Goal: Task Accomplishment & Management: Manage account settings

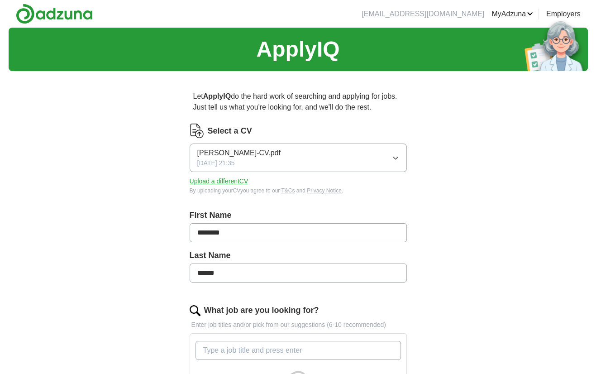
click at [0, 0] on link "ApplyIQ" at bounding box center [0, 0] width 0 height 0
click at [375, 161] on button "[PERSON_NAME]-CV.pdf [DATE] 21:35" at bounding box center [298, 157] width 217 height 29
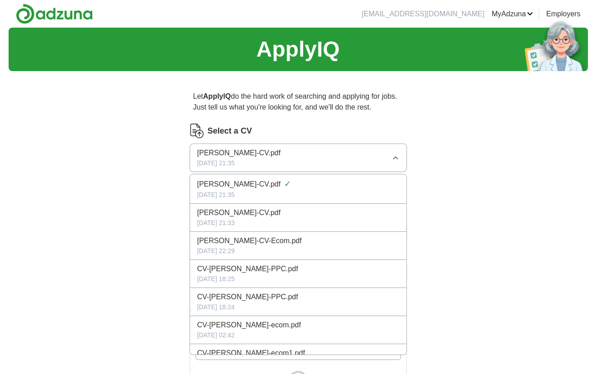
scroll to position [129, 0]
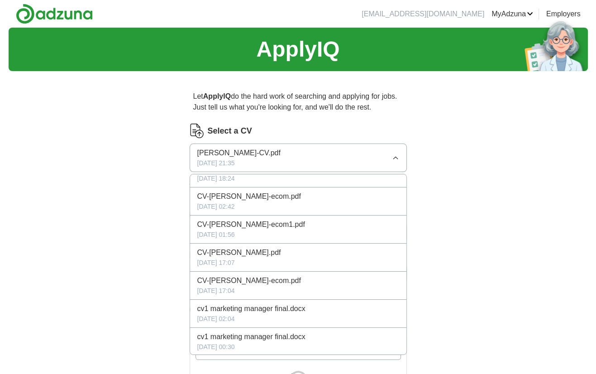
click at [137, 249] on div "ApplyIQ Let ApplyIQ do the hard work of searching and applying for jobs. Just t…" at bounding box center [298, 349] width 579 height 643
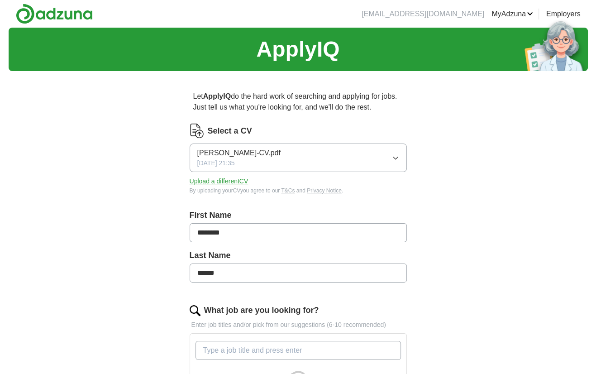
click at [217, 183] on button "Upload a different CV" at bounding box center [219, 182] width 59 height 10
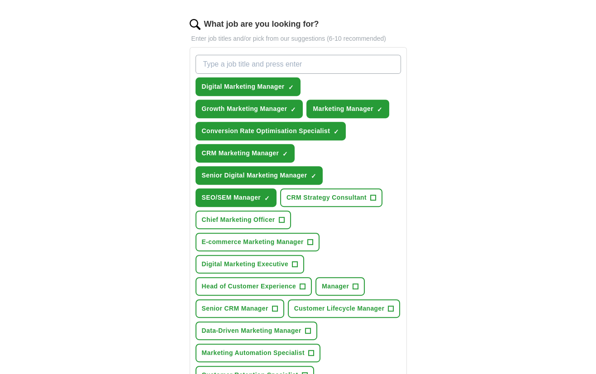
scroll to position [287, 0]
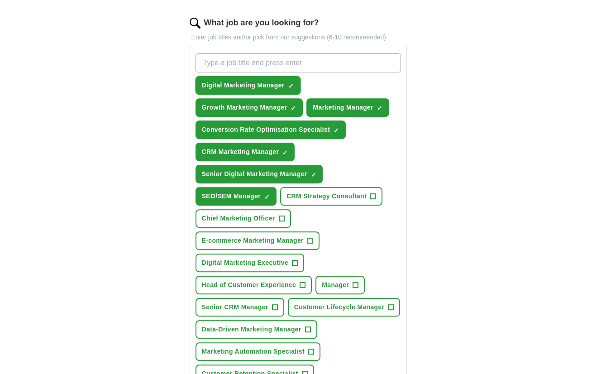
click at [248, 86] on span "Digital Marketing Manager" at bounding box center [243, 86] width 83 height 10
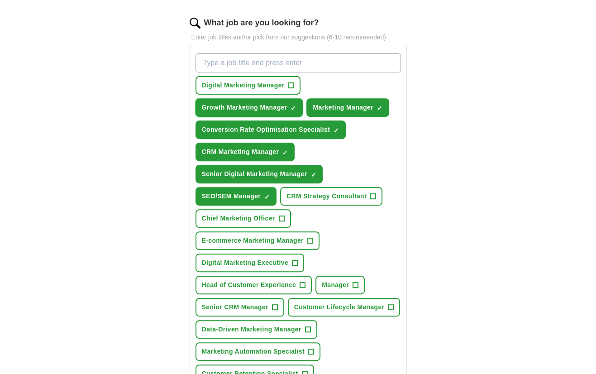
click at [238, 104] on span "Growth Marketing Manager" at bounding box center [245, 108] width 86 height 10
click at [329, 104] on span "Marketing Manager" at bounding box center [343, 108] width 61 height 10
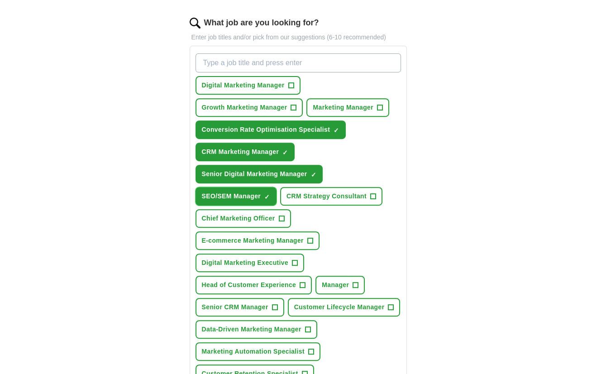
click at [231, 192] on span "SEO/SEM Manager" at bounding box center [231, 196] width 59 height 10
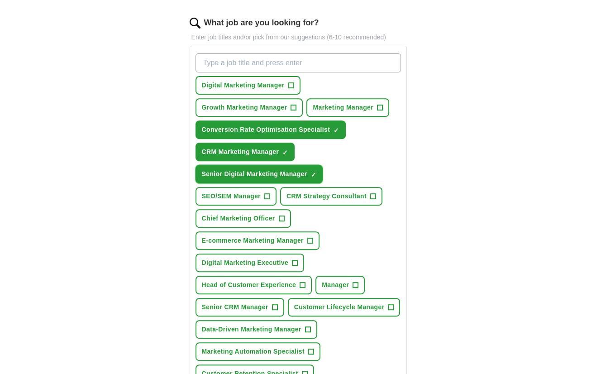
click at [248, 169] on span "Senior Digital Marketing Manager" at bounding box center [254, 174] width 105 height 10
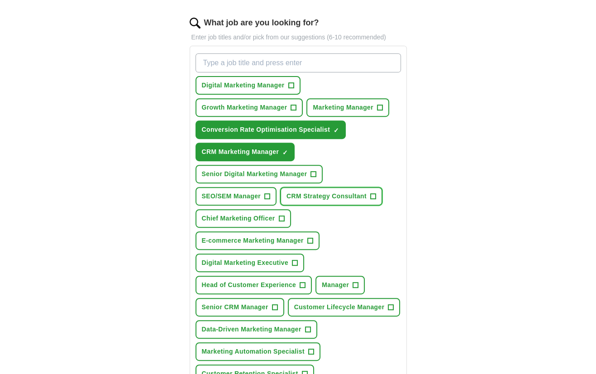
click at [339, 194] on span "CRM Strategy Consultant" at bounding box center [327, 196] width 80 height 10
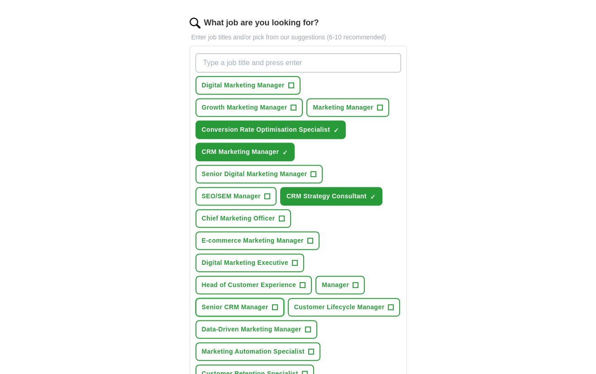
click at [236, 302] on span "Senior CRM Manager" at bounding box center [235, 307] width 67 height 10
click at [305, 303] on span "Customer Lifecycle Manager" at bounding box center [339, 307] width 91 height 10
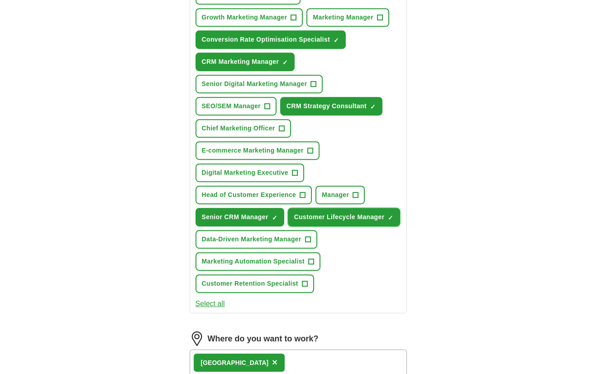
scroll to position [377, 0]
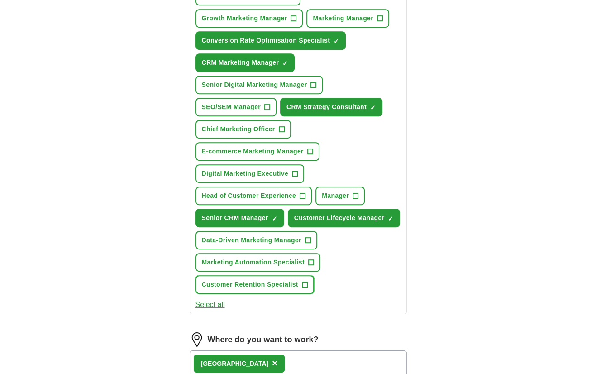
click at [293, 280] on span "Customer Retention Specialist" at bounding box center [250, 285] width 96 height 10
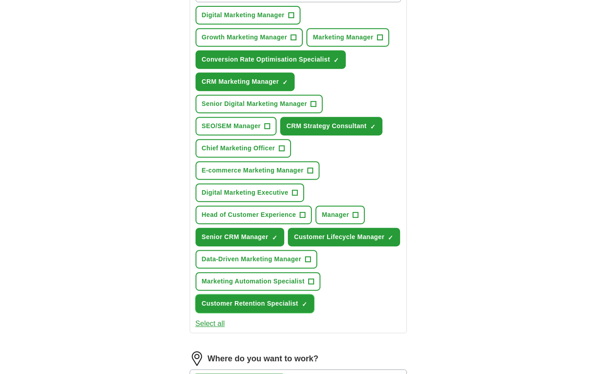
scroll to position [357, 0]
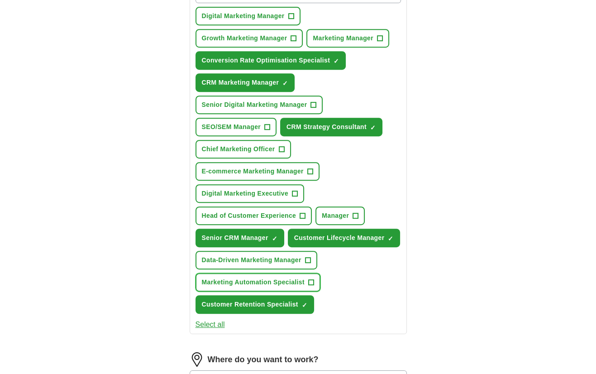
click at [293, 278] on span "Marketing Automation Specialist" at bounding box center [253, 282] width 103 height 10
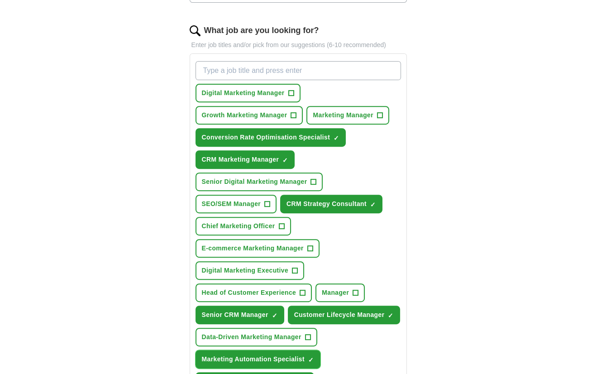
scroll to position [277, 0]
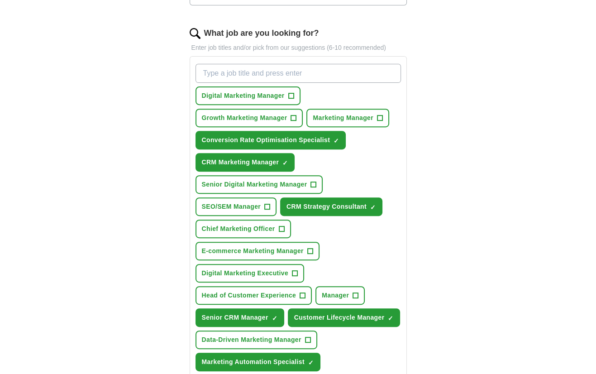
click at [350, 64] on input "What job are you looking for?" at bounding box center [299, 73] width 206 height 19
type input "CRM"
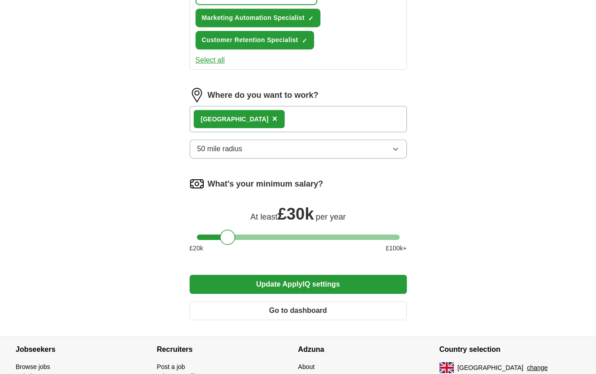
scroll to position [620, 0]
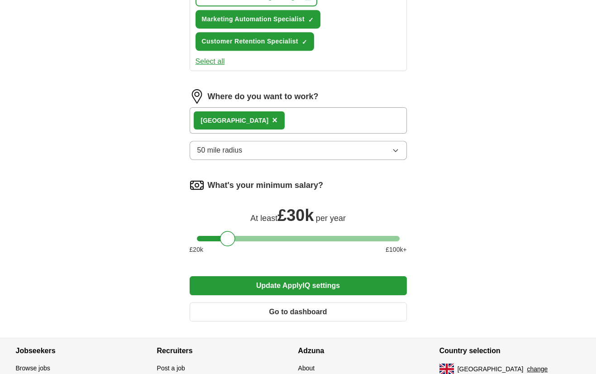
click at [240, 277] on button "Update ApplyIQ settings" at bounding box center [298, 285] width 217 height 19
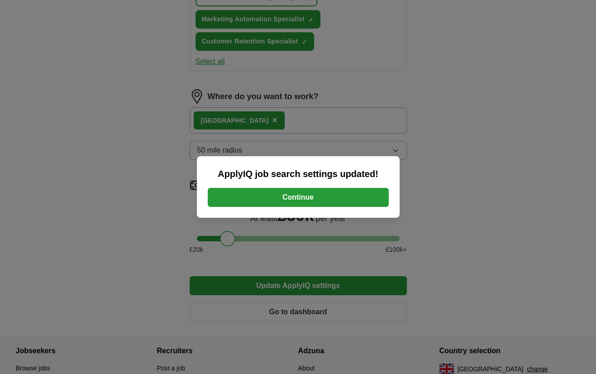
click at [283, 193] on button "Continue" at bounding box center [298, 197] width 181 height 19
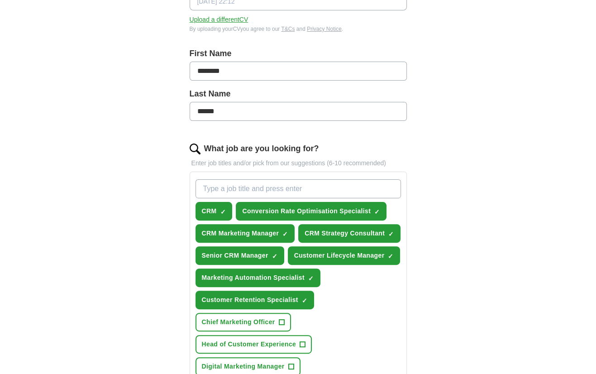
scroll to position [158, 0]
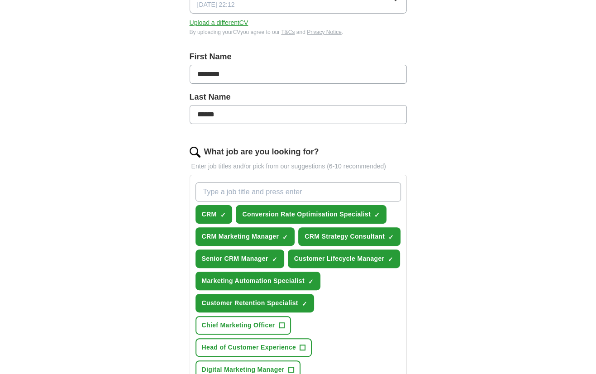
click at [302, 187] on input "What job are you looking for?" at bounding box center [299, 191] width 206 height 19
type input "CRM Specialist"
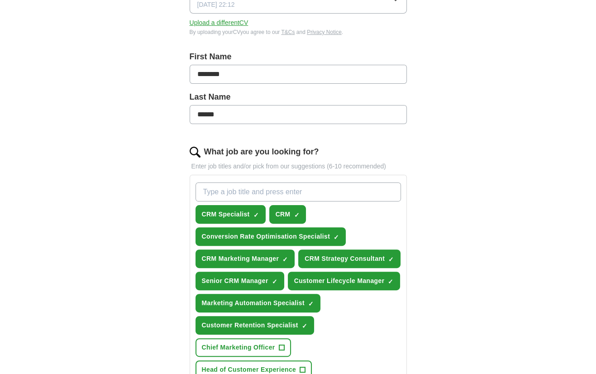
click at [302, 187] on input "What job are you looking for?" at bounding box center [299, 191] width 206 height 19
type input "CRM Manager"
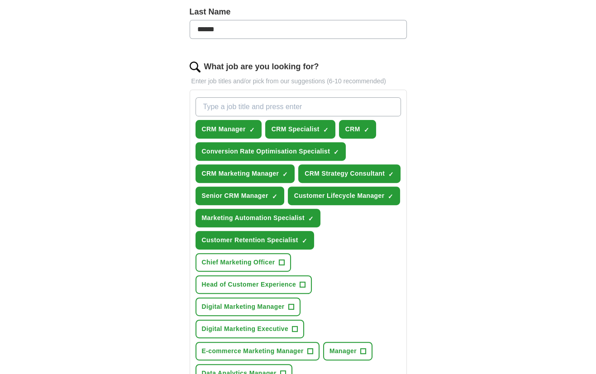
scroll to position [656, 0]
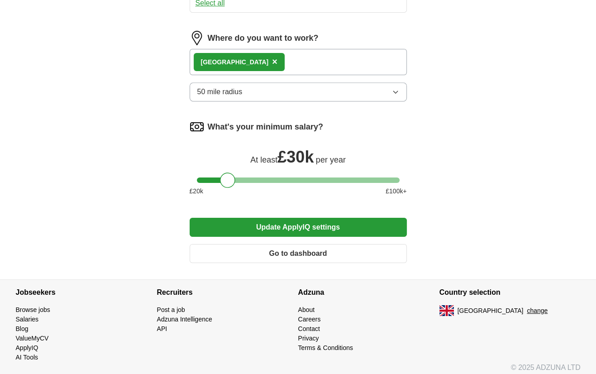
click at [269, 227] on button "Update ApplyIQ settings" at bounding box center [298, 227] width 217 height 19
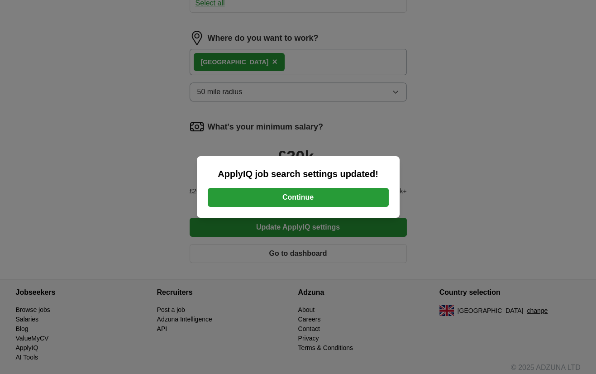
click at [297, 197] on button "Continue" at bounding box center [298, 197] width 181 height 19
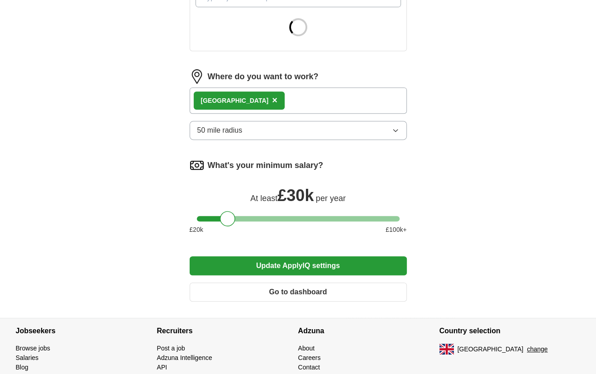
scroll to position [353, 0]
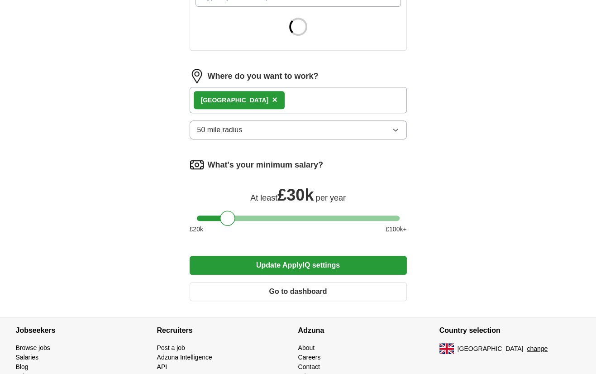
click at [277, 134] on button "50 mile radius" at bounding box center [298, 129] width 217 height 19
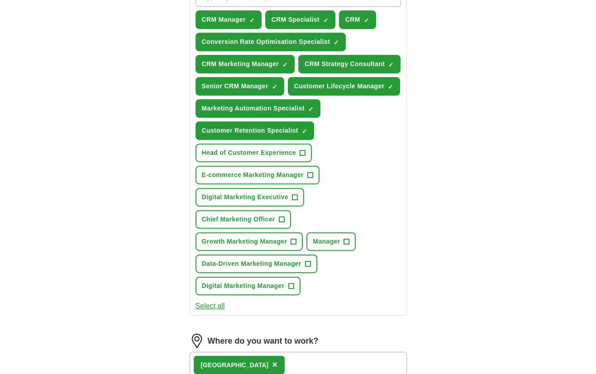
click at [94, 246] on div "ApplyIQ Let ApplyIQ do the hard work of searching and applying for jobs. Just t…" at bounding box center [298, 129] width 579 height 908
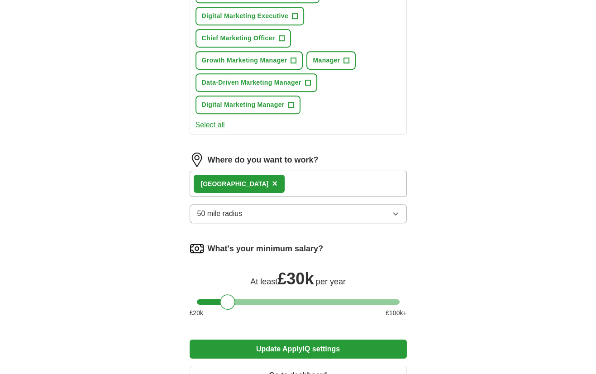
scroll to position [534, 0]
click at [285, 174] on div "Hertfordshire ×" at bounding box center [298, 184] width 217 height 26
click at [272, 178] on span "×" at bounding box center [274, 183] width 5 height 10
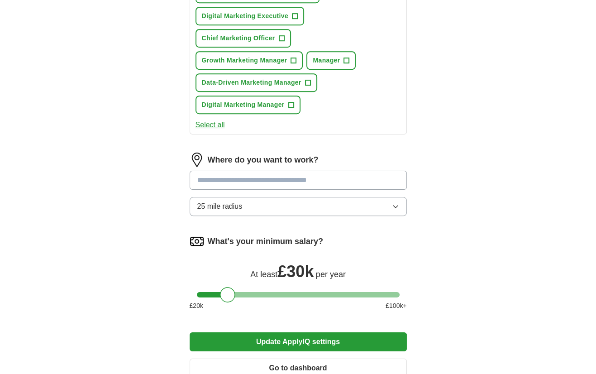
click at [222, 179] on input at bounding box center [298, 180] width 217 height 19
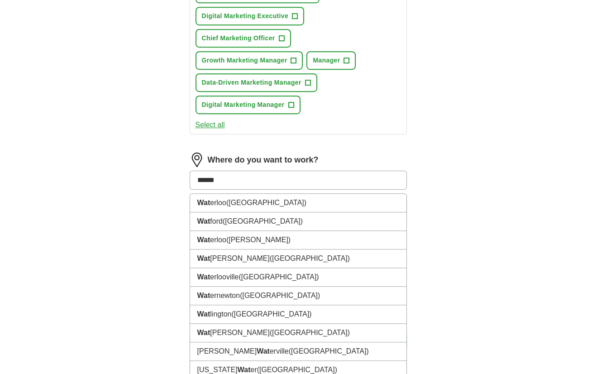
type input "*******"
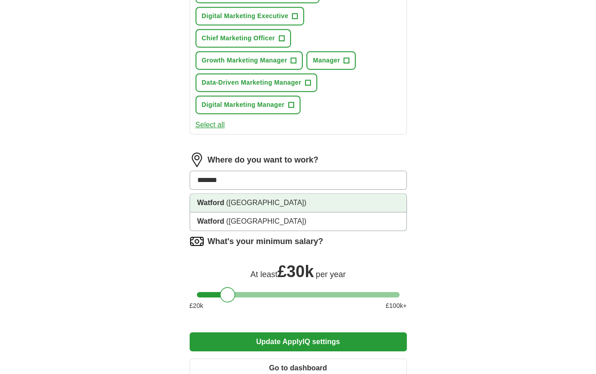
click at [228, 199] on span "(Hertfordshire)" at bounding box center [266, 203] width 80 height 8
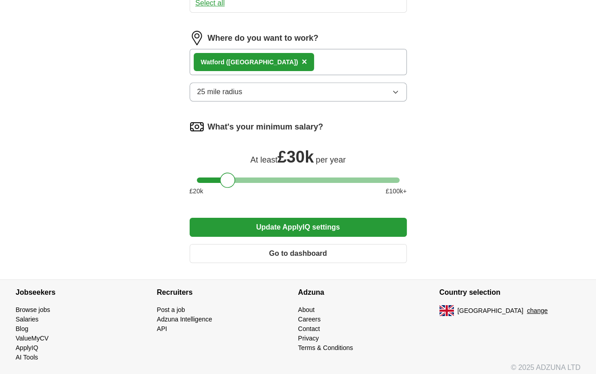
scroll to position [655, 0]
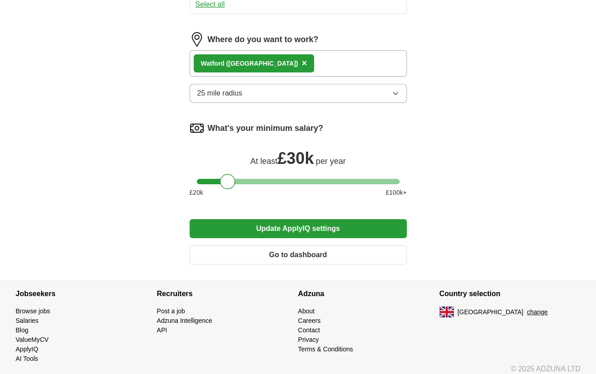
click at [269, 84] on button "25 mile radius" at bounding box center [298, 93] width 217 height 19
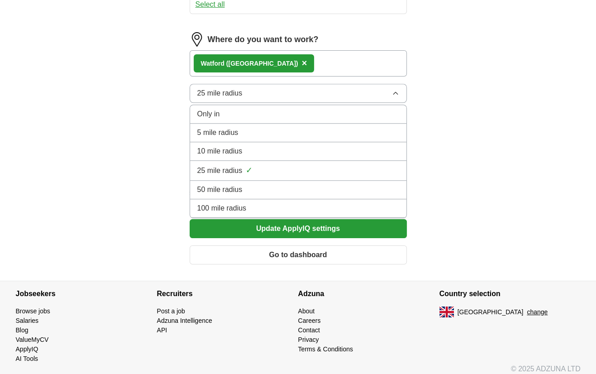
click at [228, 184] on span "50 mile radius" at bounding box center [219, 189] width 45 height 11
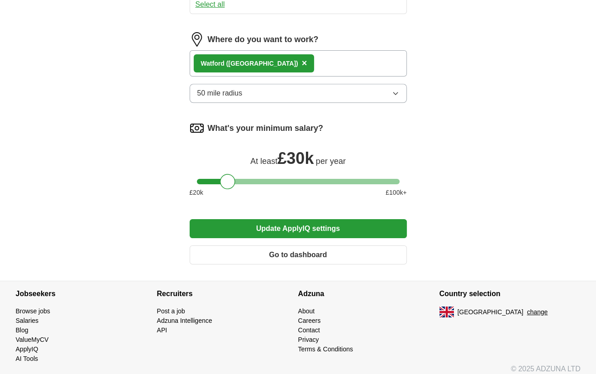
click at [249, 227] on button "Update ApplyIQ settings" at bounding box center [298, 228] width 217 height 19
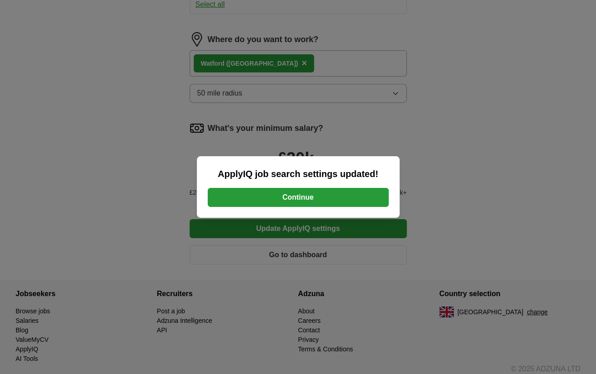
click at [287, 198] on button "Continue" at bounding box center [298, 197] width 181 height 19
